Goal: Task Accomplishment & Management: Complete application form

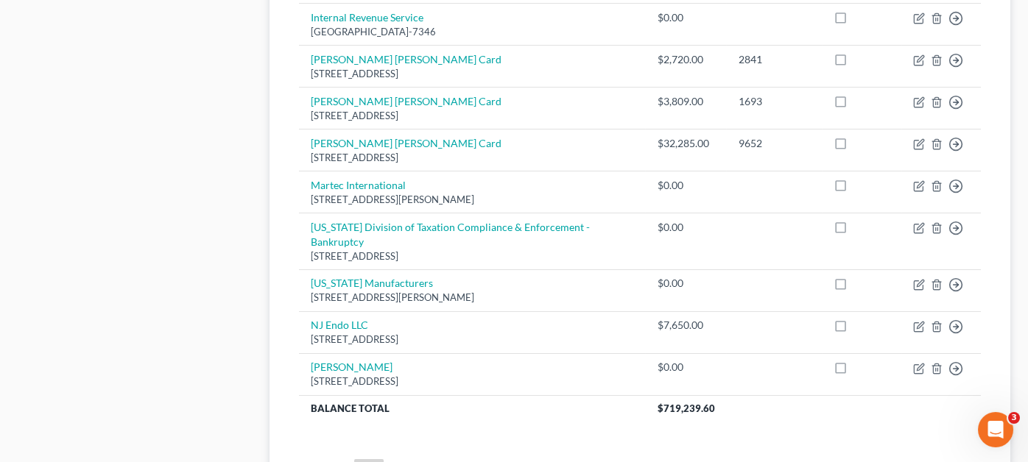
scroll to position [1178, 0]
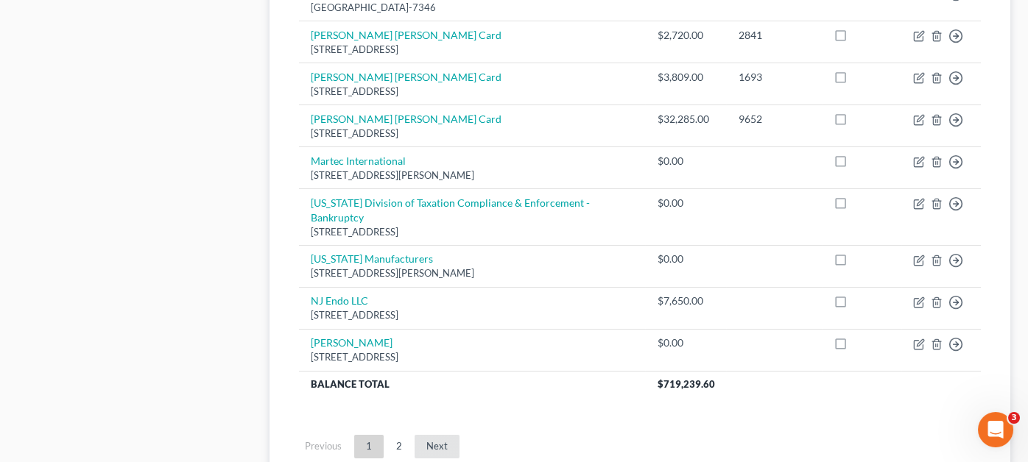
click at [432, 435] on link "Next" at bounding box center [437, 447] width 45 height 24
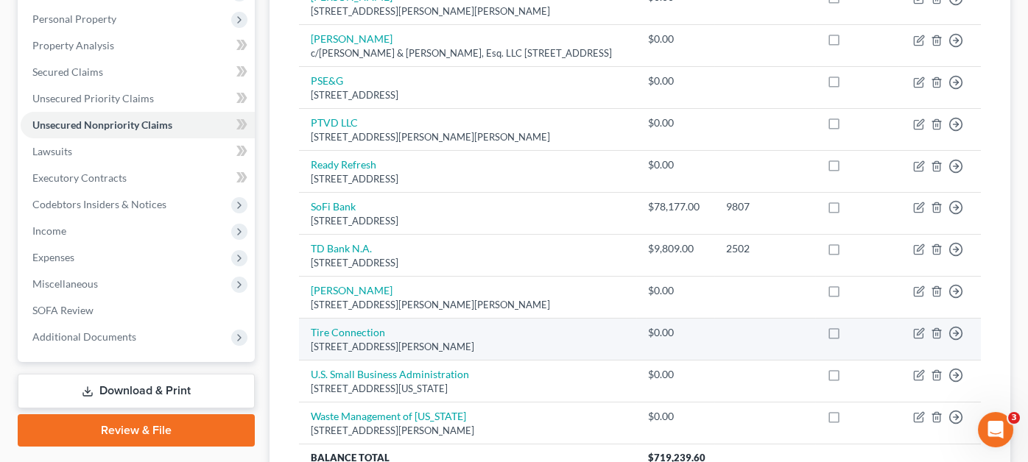
scroll to position [0, 0]
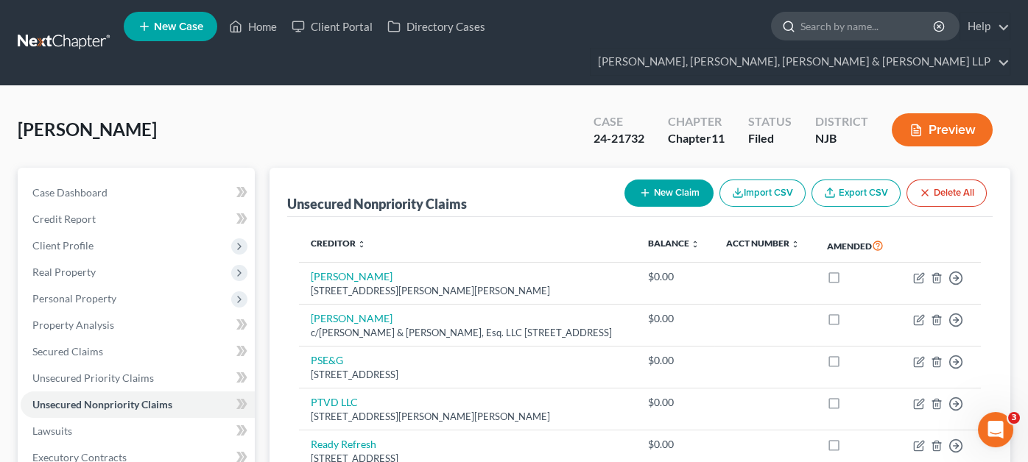
click at [801, 38] on input "search" at bounding box center [868, 26] width 135 height 27
type input "transfer"
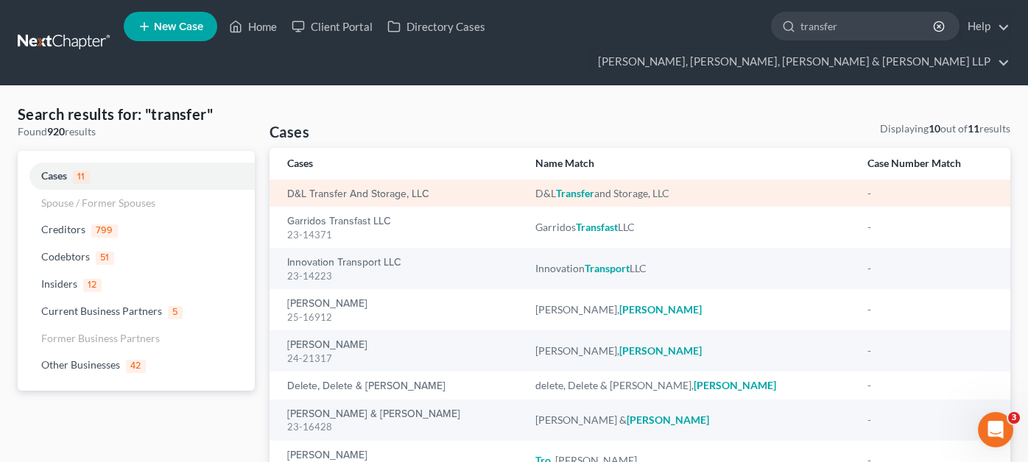
click at [317, 186] on div "D&L Transfer and Storage, LLC" at bounding box center [399, 193] width 225 height 15
click at [316, 189] on link "D&L Transfer and Storage, LLC" at bounding box center [358, 194] width 142 height 10
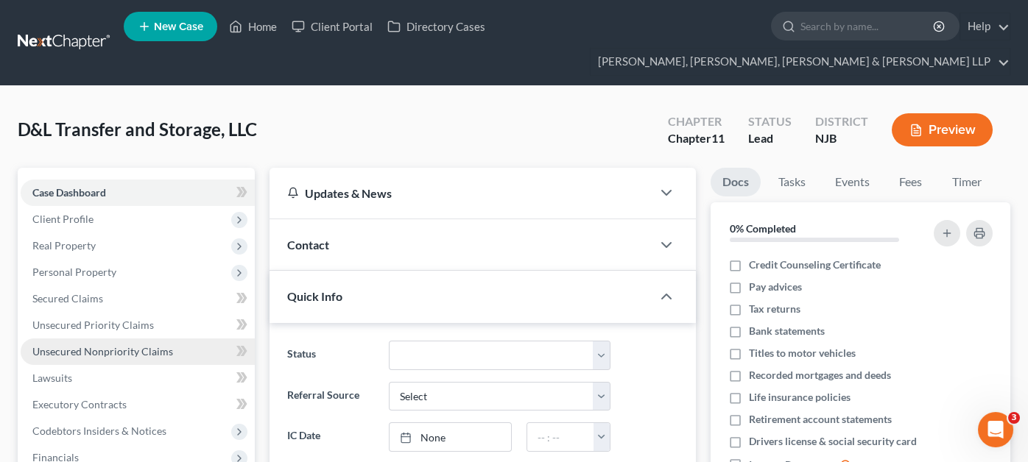
click at [161, 345] on span "Unsecured Nonpriority Claims" at bounding box center [102, 351] width 141 height 13
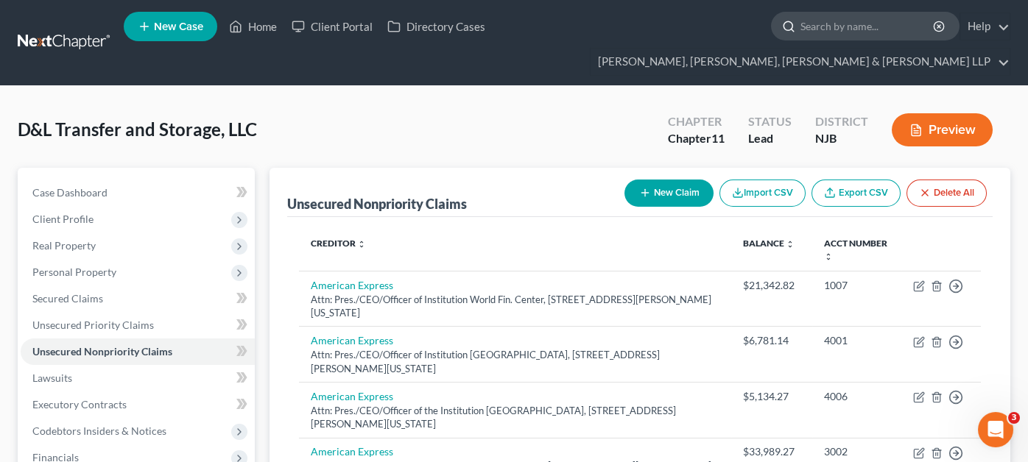
click at [801, 30] on input "search" at bounding box center [868, 26] width 135 height 27
type input "yara"
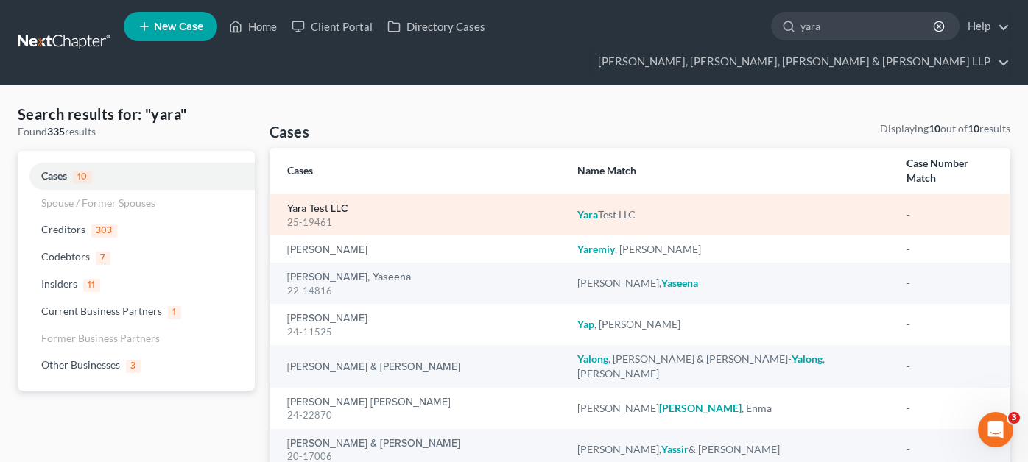
click at [314, 204] on link "Yara Test LLC" at bounding box center [317, 209] width 61 height 10
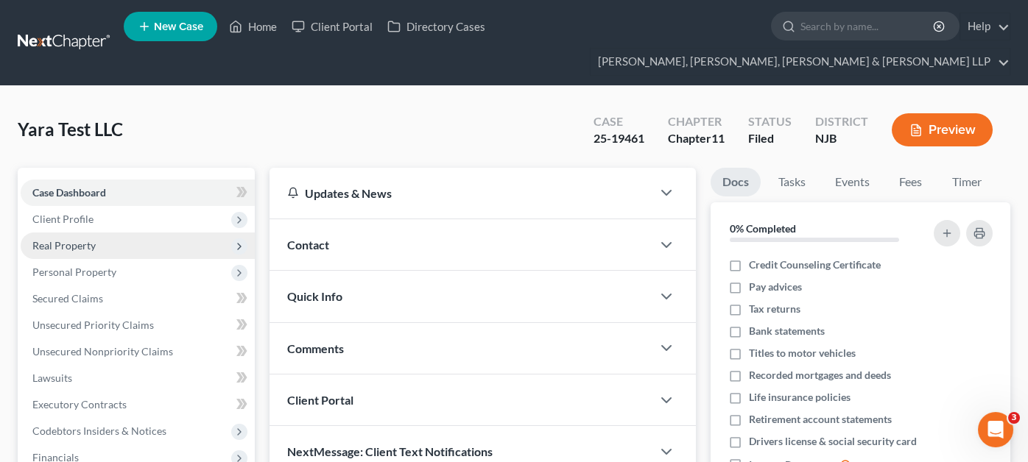
scroll to position [73, 0]
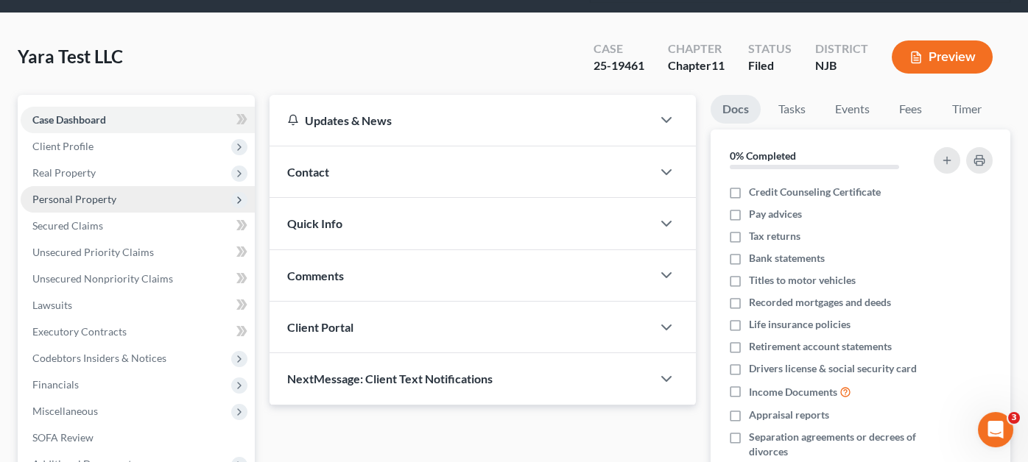
click at [136, 186] on span "Personal Property" at bounding box center [138, 199] width 234 height 27
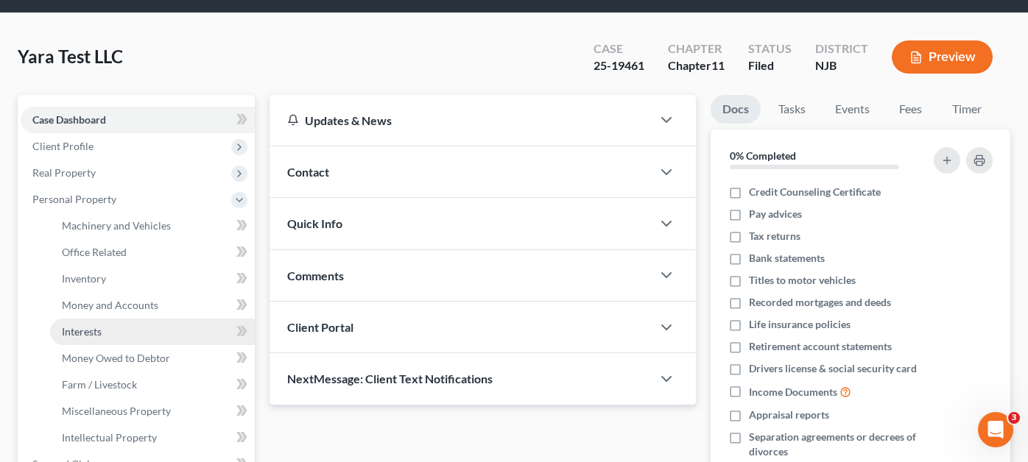
click at [139, 319] on link "Interests" at bounding box center [152, 332] width 205 height 27
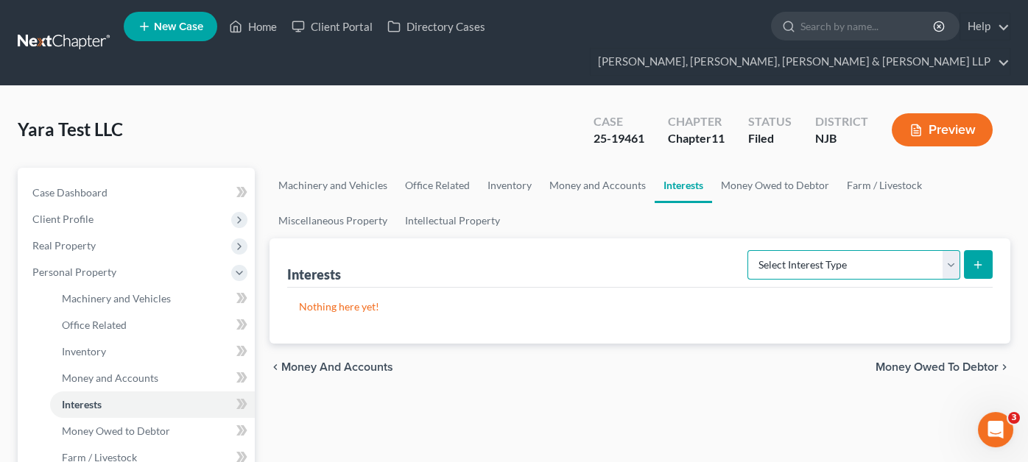
click at [802, 250] on select "Select Interest Type Bond (A/B: 16) Incorporated Business (A/B: 15) Insurance P…" at bounding box center [854, 264] width 213 height 29
select select "insurance_plans_or_annuities"
click at [751, 250] on select "Select Interest Type Bond (A/B: 16) Incorporated Business (A/B: 15) Insurance P…" at bounding box center [854, 264] width 213 height 29
click at [975, 259] on icon "submit" at bounding box center [978, 265] width 12 height 12
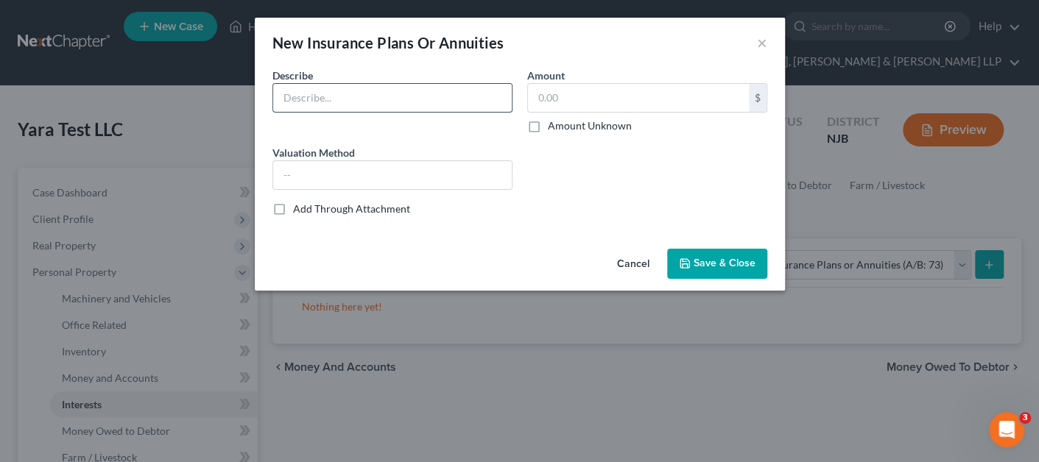
click at [418, 99] on input "text" at bounding box center [392, 98] width 239 height 28
type input "State Farm Auto Insurance"
click at [546, 99] on input "text" at bounding box center [638, 98] width 221 height 28
type input "0.00"
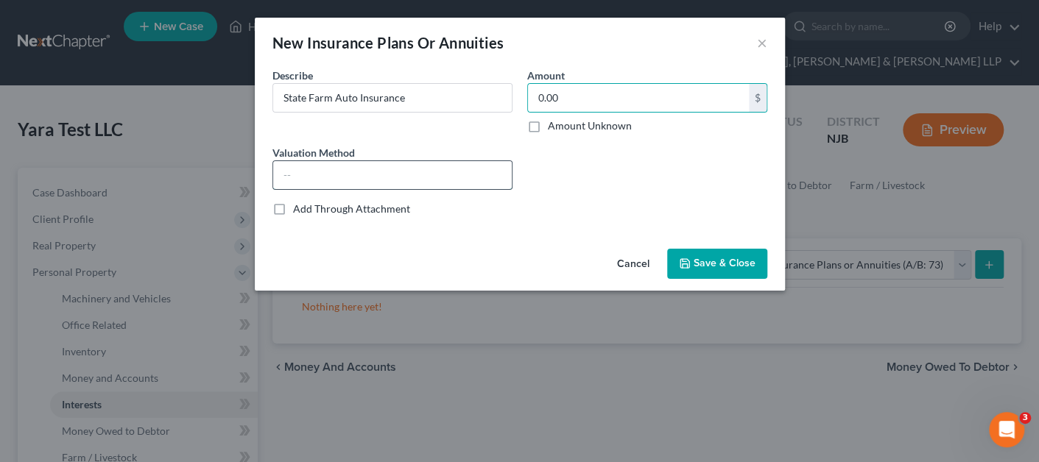
click at [390, 164] on input "text" at bounding box center [392, 175] width 239 height 28
type input "[PERSON_NAME]'s estimate"
click at [705, 265] on span "Save & Close" at bounding box center [725, 264] width 62 height 13
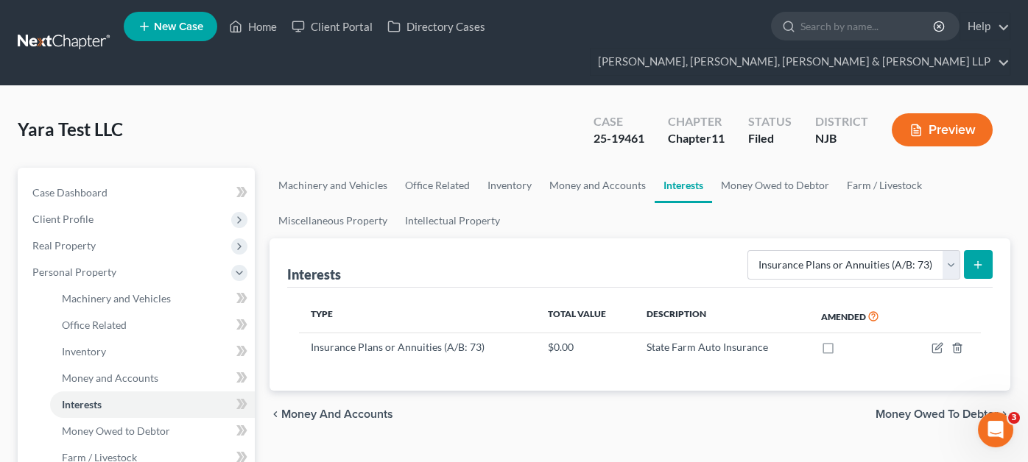
click at [708, 239] on div "Interests Select Interest Type Bond (A/B: 16) Incorporated Business (A/B: 15) I…" at bounding box center [640, 263] width 706 height 49
click at [801, 24] on input "search" at bounding box center [868, 26] width 135 height 27
type input "transfer"
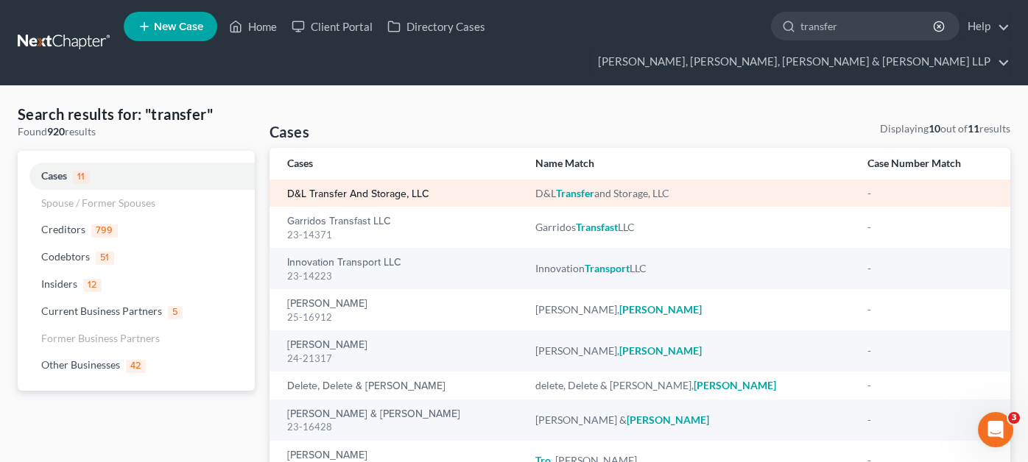
click at [421, 189] on link "D&L Transfer and Storage, LLC" at bounding box center [358, 194] width 142 height 10
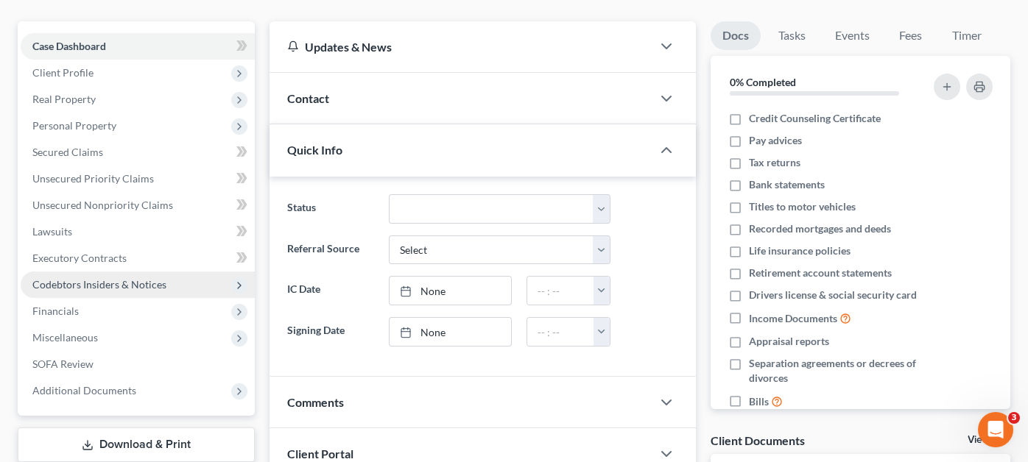
scroll to position [147, 0]
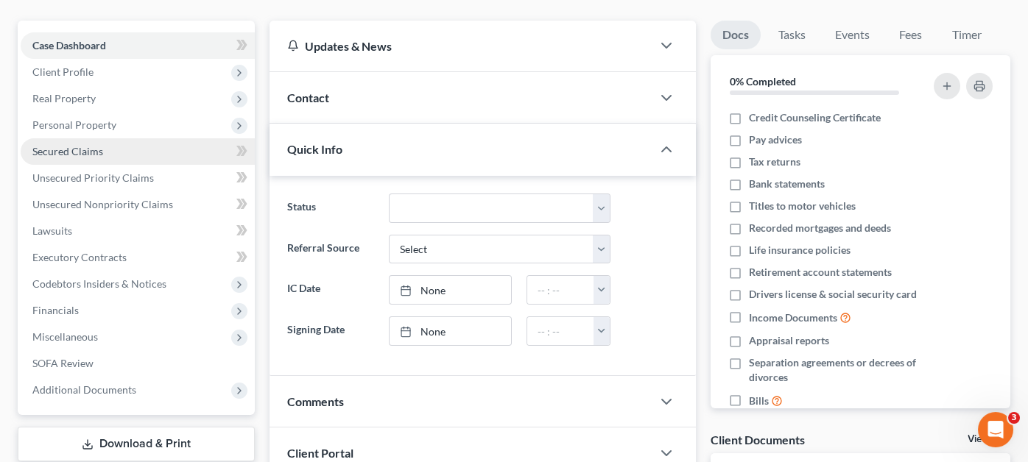
click at [133, 138] on link "Secured Claims" at bounding box center [138, 151] width 234 height 27
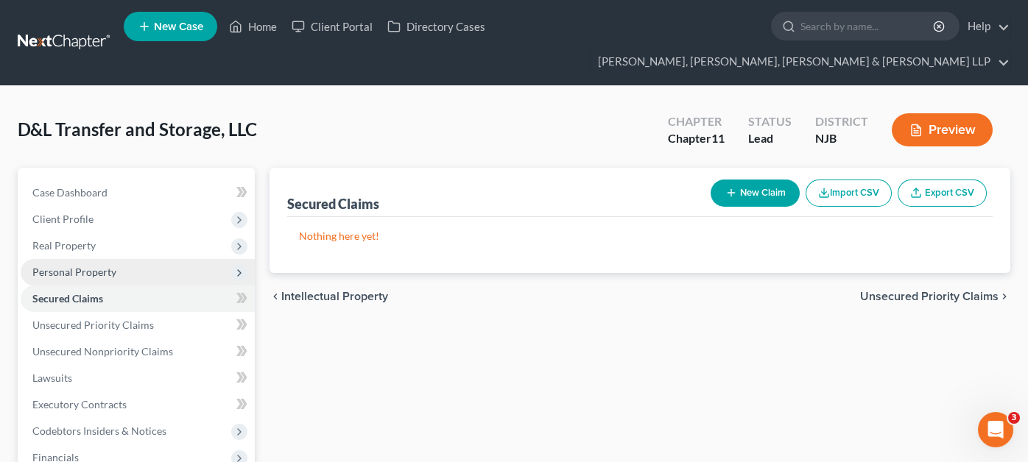
click at [113, 266] on span "Personal Property" at bounding box center [74, 272] width 84 height 13
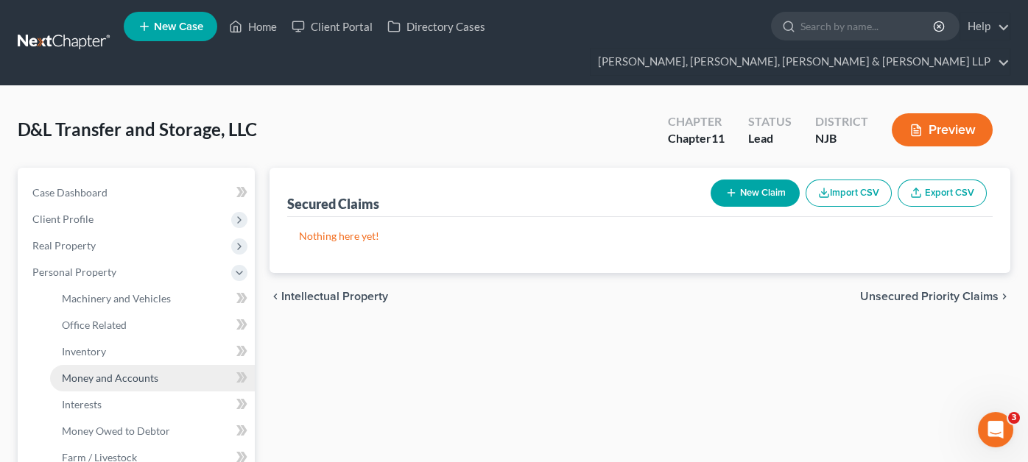
click at [130, 365] on link "Money and Accounts" at bounding box center [152, 378] width 205 height 27
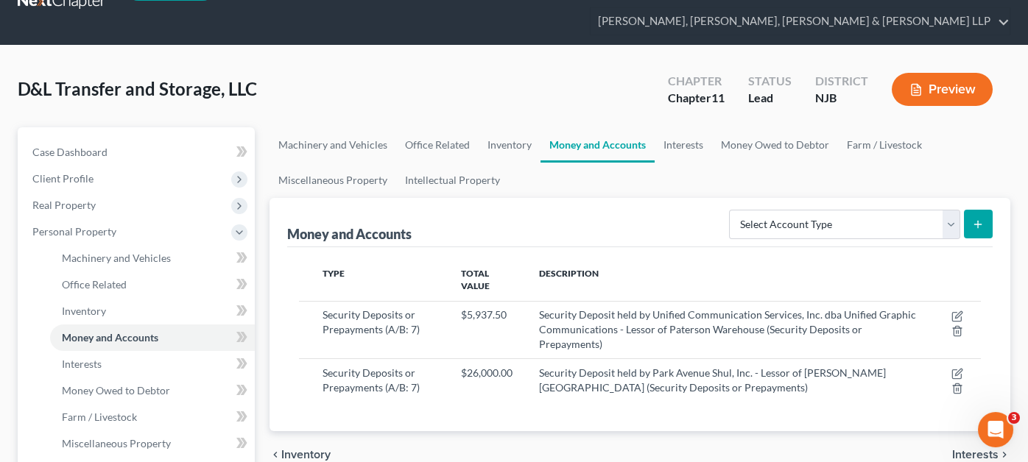
scroll to position [73, 0]
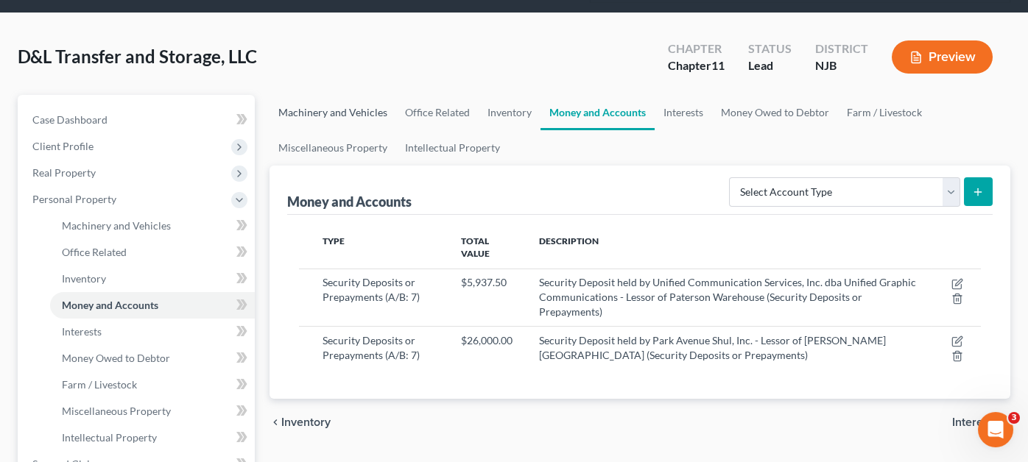
click at [360, 95] on link "Machinery and Vehicles" at bounding box center [333, 112] width 127 height 35
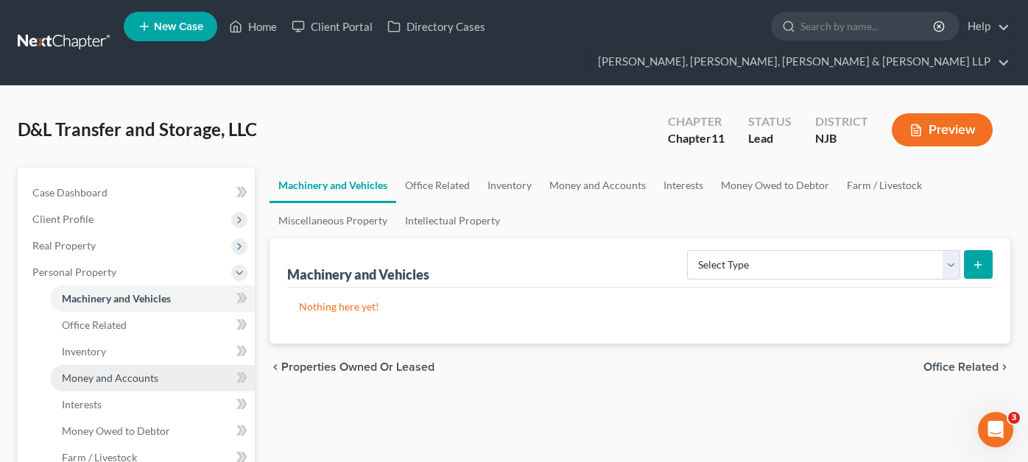
click at [131, 372] on span "Money and Accounts" at bounding box center [110, 378] width 96 height 13
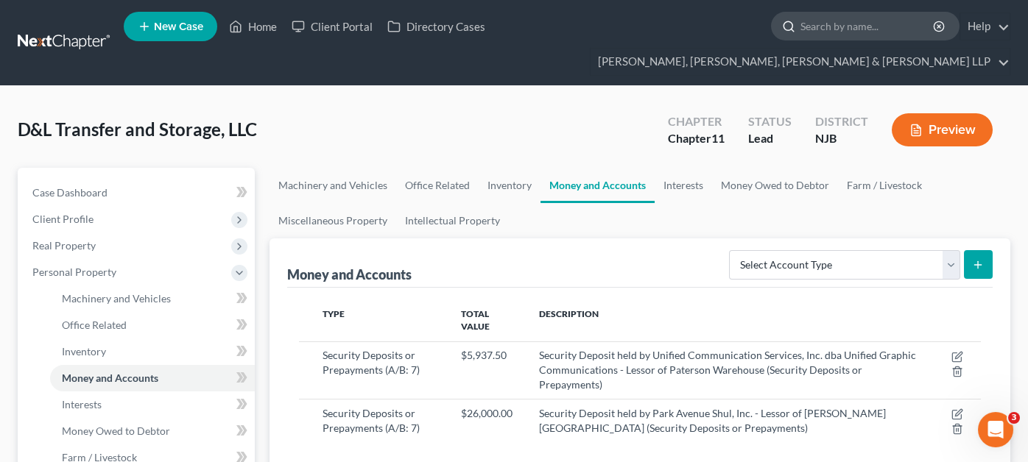
click at [801, 24] on input "search" at bounding box center [868, 26] width 135 height 27
type input "yara"
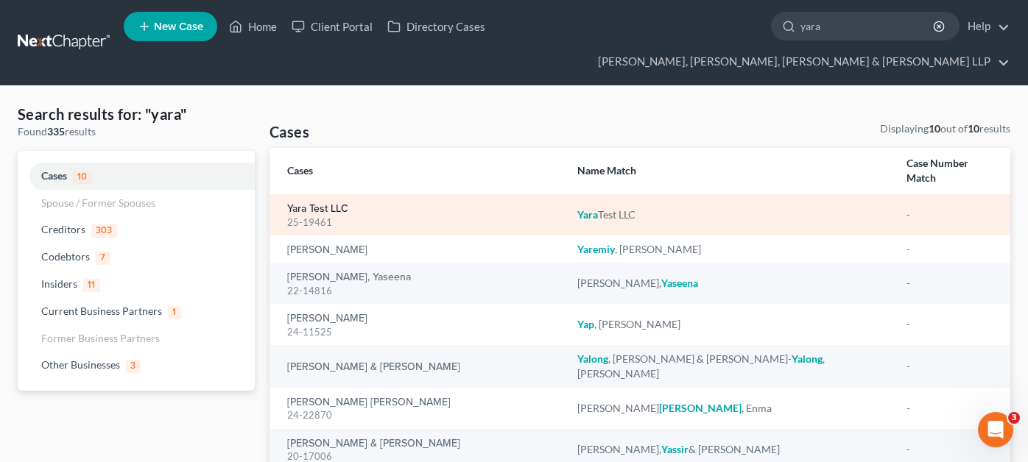
click at [335, 204] on link "Yara Test LLC" at bounding box center [317, 209] width 61 height 10
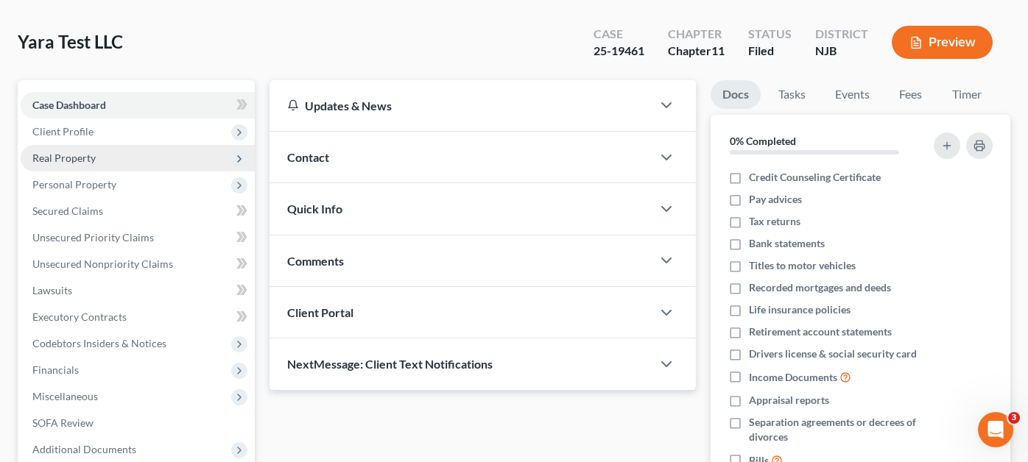
scroll to position [147, 0]
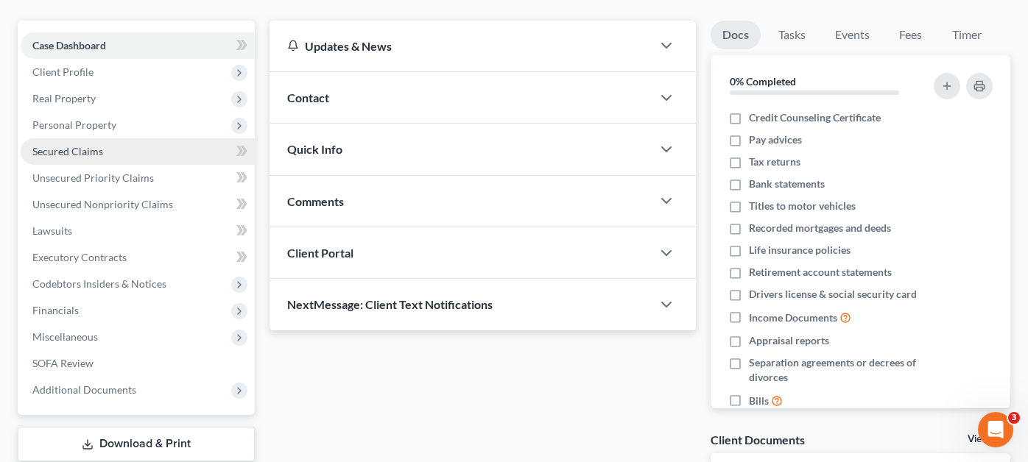
click at [91, 145] on span "Secured Claims" at bounding box center [67, 151] width 71 height 13
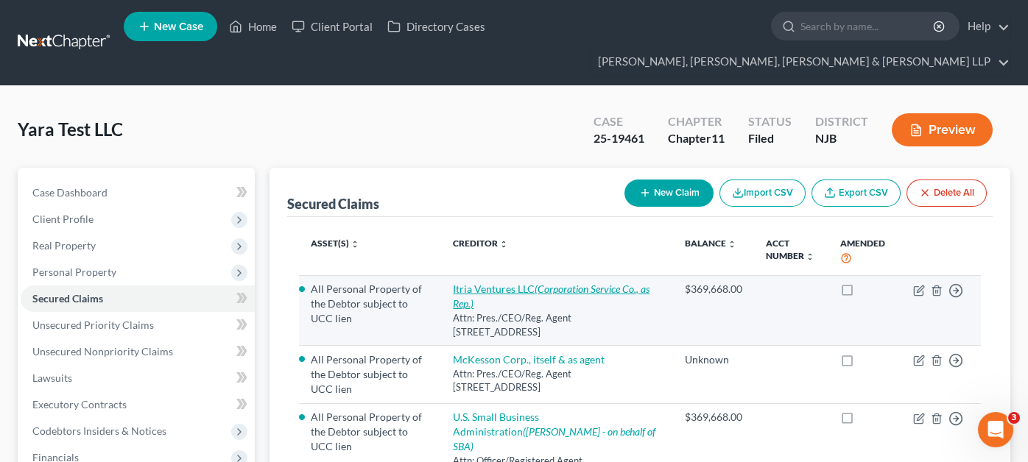
click at [510, 283] on link "Itria Ventures LLC (Corporation Service Co., as Rep.)" at bounding box center [551, 296] width 197 height 27
select select "7"
select select "0"
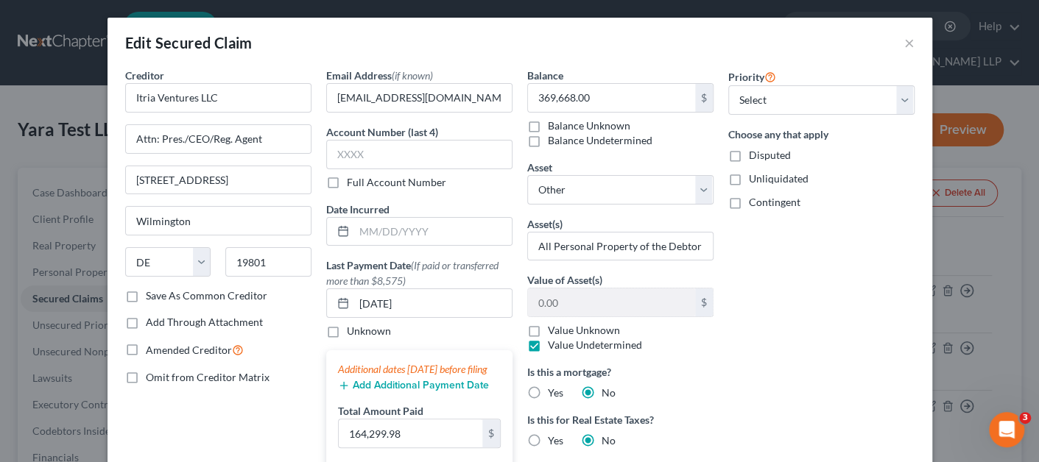
scroll to position [438, 0]
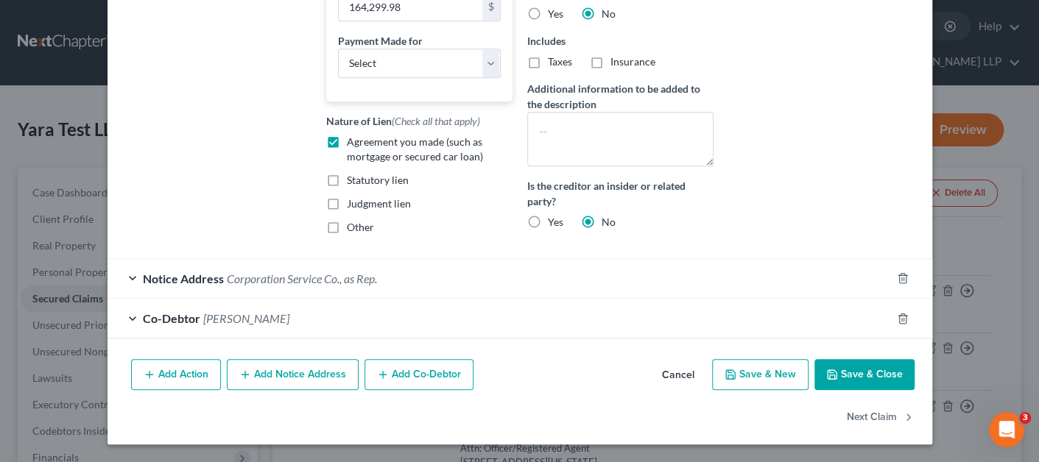
click at [271, 381] on button "Add Notice Address" at bounding box center [293, 374] width 132 height 31
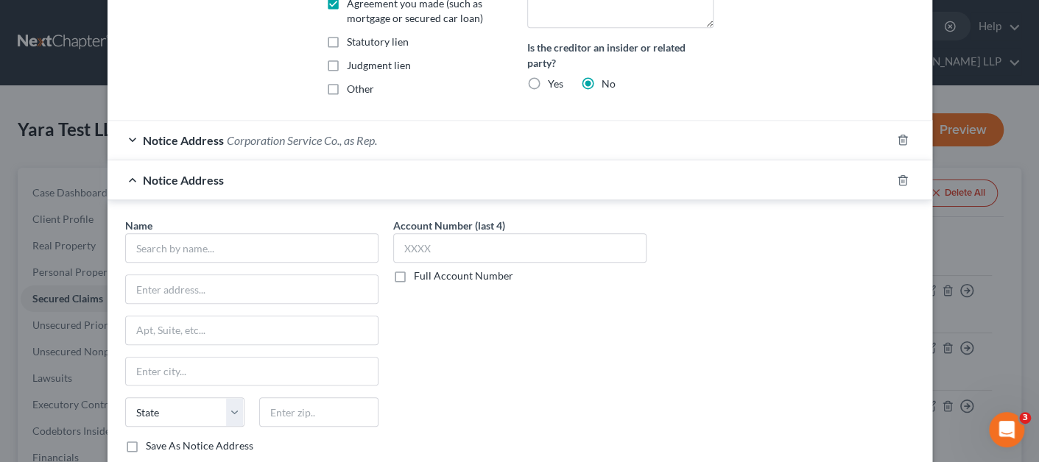
scroll to position [659, 0]
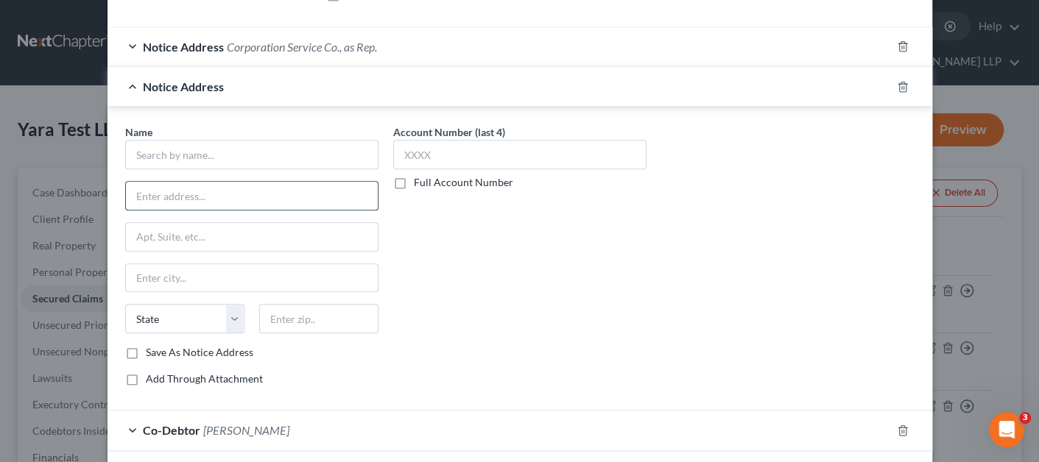
click at [260, 209] on input "text" at bounding box center [252, 196] width 252 height 28
paste input "[PERSON_NAME]"
type input "Attn: [PERSON_NAME]"
click at [170, 185] on div "Name * Attn: [PERSON_NAME] State [US_STATE] AK AR AZ CA CO [GEOGRAPHIC_DATA] DE…" at bounding box center [251, 242] width 253 height 236
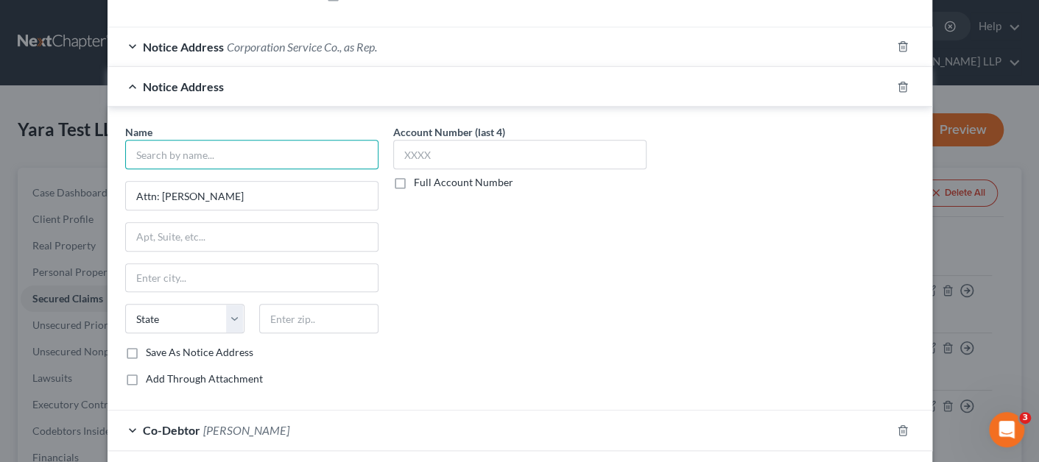
click at [180, 161] on input "text" at bounding box center [251, 154] width 253 height 29
paste input "[PERSON_NAME] & [PERSON_NAME], llc"
type input "[PERSON_NAME] & [PERSON_NAME], llc"
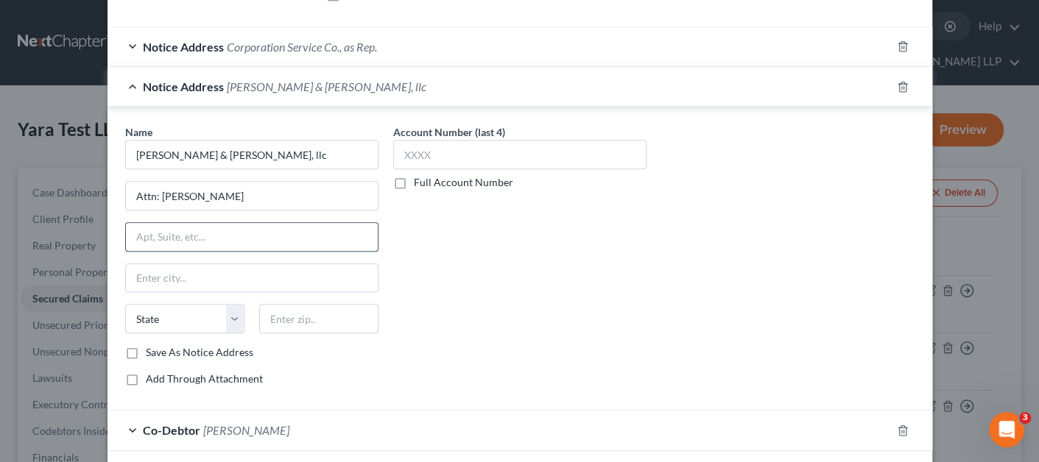
click at [218, 250] on input "text" at bounding box center [252, 237] width 252 height 28
paste input "[STREET_ADDRESS][PERSON_NAME]"
type input "[STREET_ADDRESS][PERSON_NAME]"
click at [287, 322] on input "text" at bounding box center [318, 318] width 119 height 29
paste input "07066"
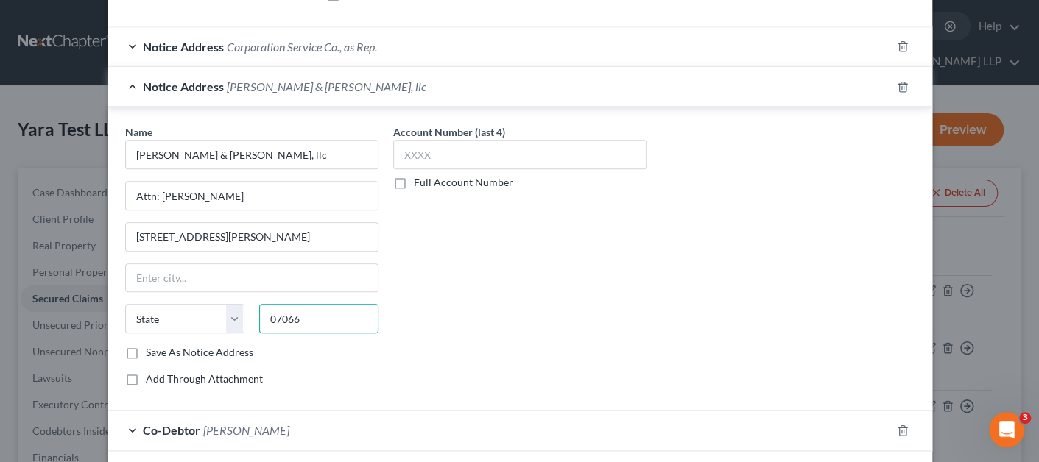
type input "07066"
type input "[PERSON_NAME]"
select select "33"
click at [538, 331] on div "Account Number (last 4) Full Account Number" at bounding box center [520, 261] width 268 height 274
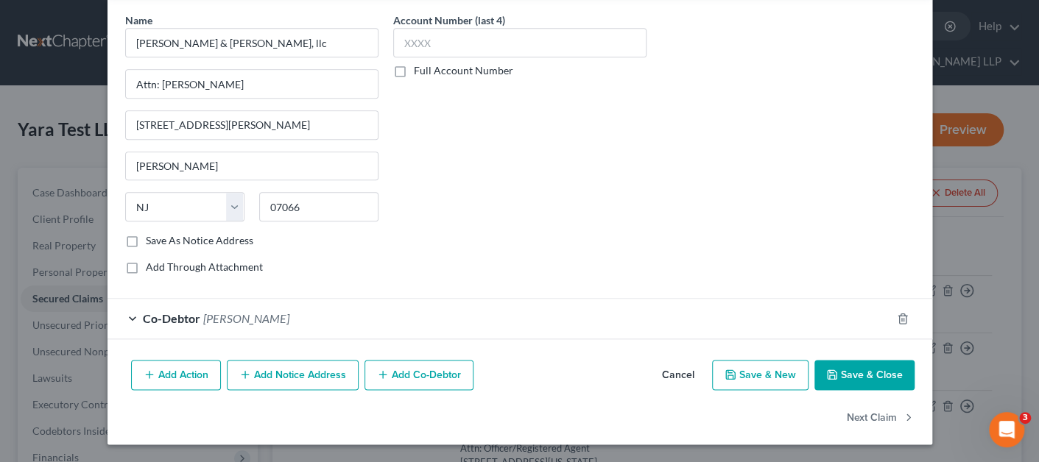
scroll to position [780, 0]
click at [871, 378] on button "Save & Close" at bounding box center [865, 375] width 100 height 31
select select
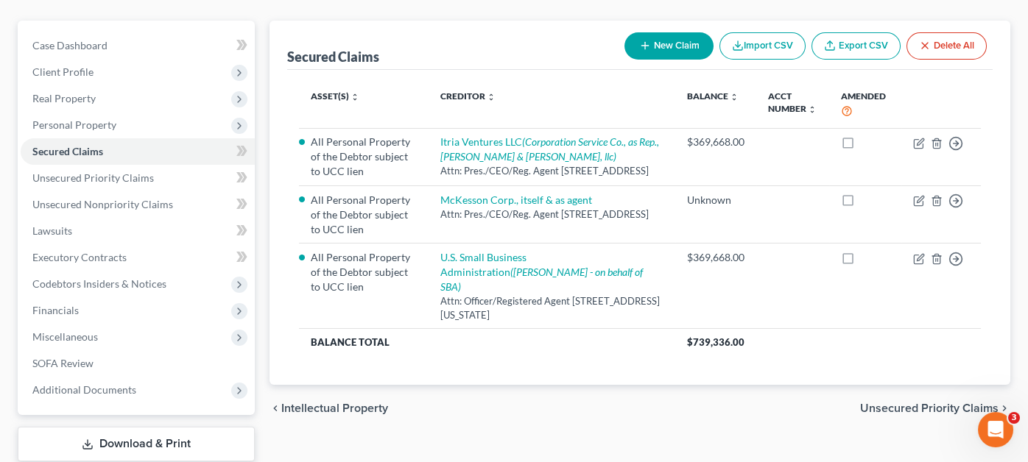
scroll to position [0, 0]
